Goal: Task Accomplishment & Management: Complete application form

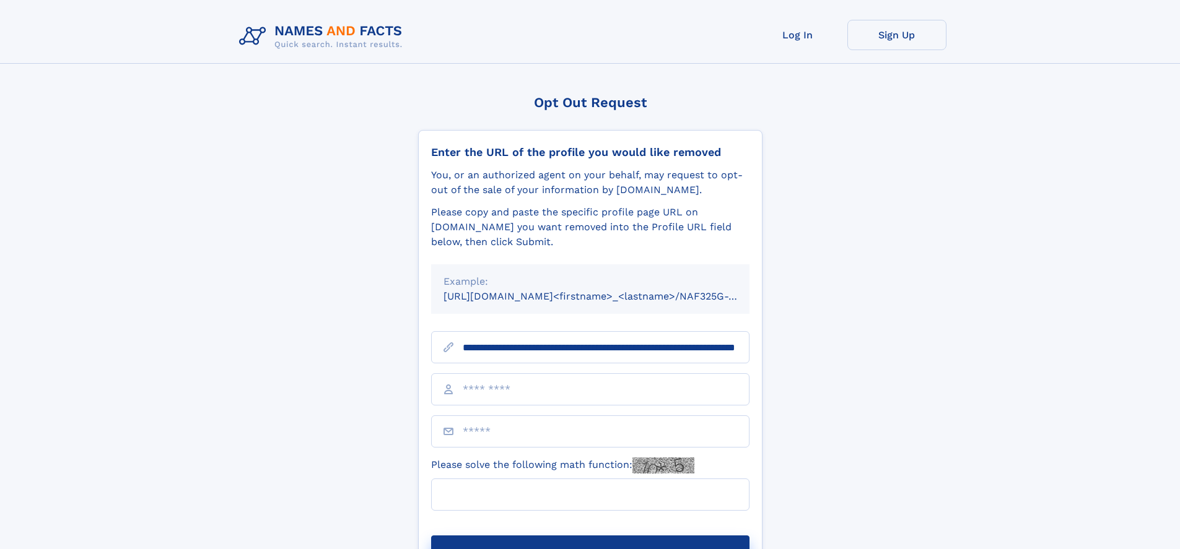
scroll to position [0, 118]
type input "**********"
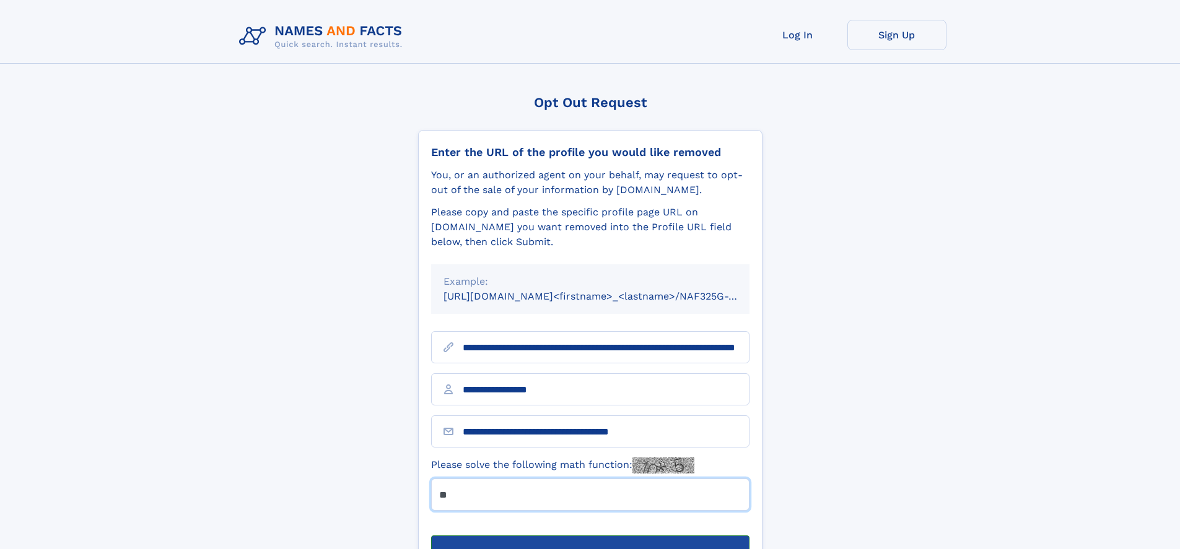
type input "**"
click at [590, 536] on button "Submit Opt Out Request" at bounding box center [590, 556] width 318 height 40
